Goal: Navigation & Orientation: Find specific page/section

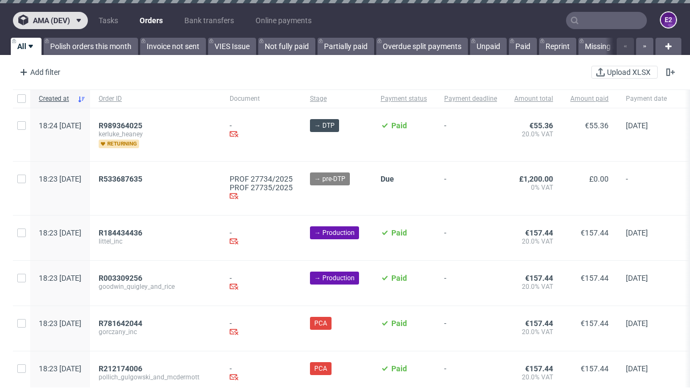
click at [50, 20] on span "ama (dev)" at bounding box center [51, 21] width 37 height 8
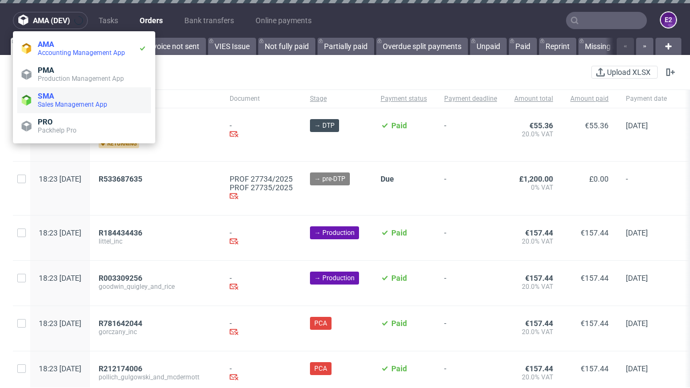
click at [84, 100] on span "Sales Management App" at bounding box center [92, 104] width 109 height 9
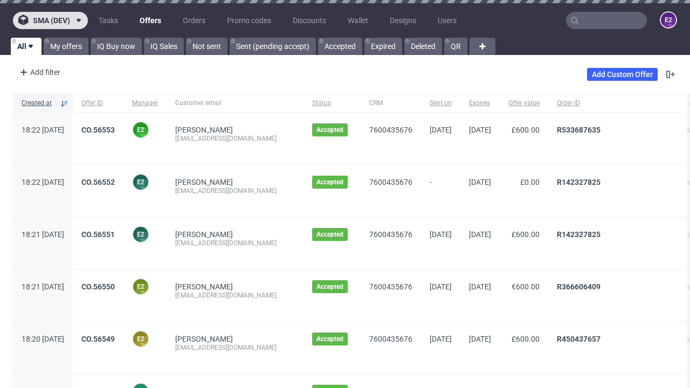
click at [50, 20] on span "sma (dev)" at bounding box center [51, 21] width 37 height 8
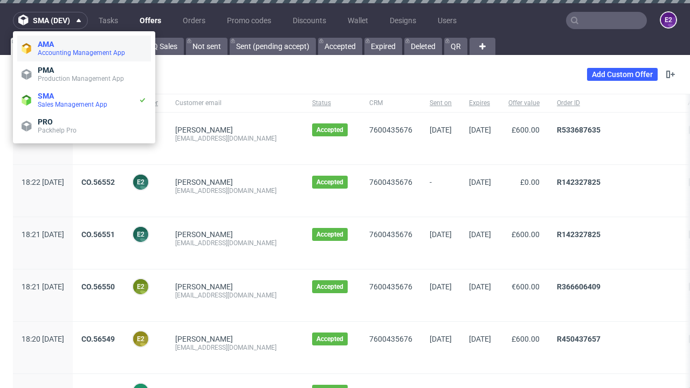
click at [84, 49] on span "Accounting Management App" at bounding box center [92, 53] width 109 height 9
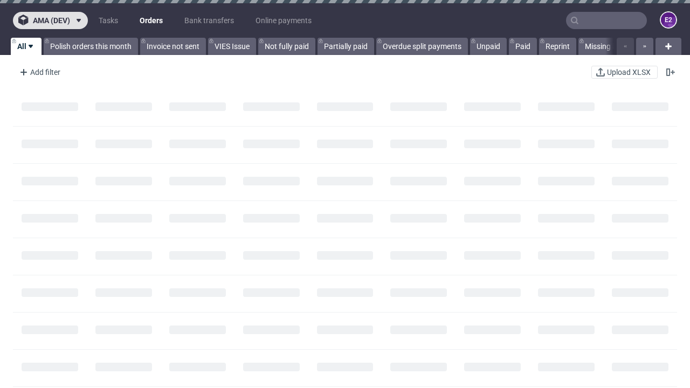
click at [50, 20] on span "ama (dev)" at bounding box center [51, 21] width 37 height 8
